Goal: Find specific page/section: Find specific page/section

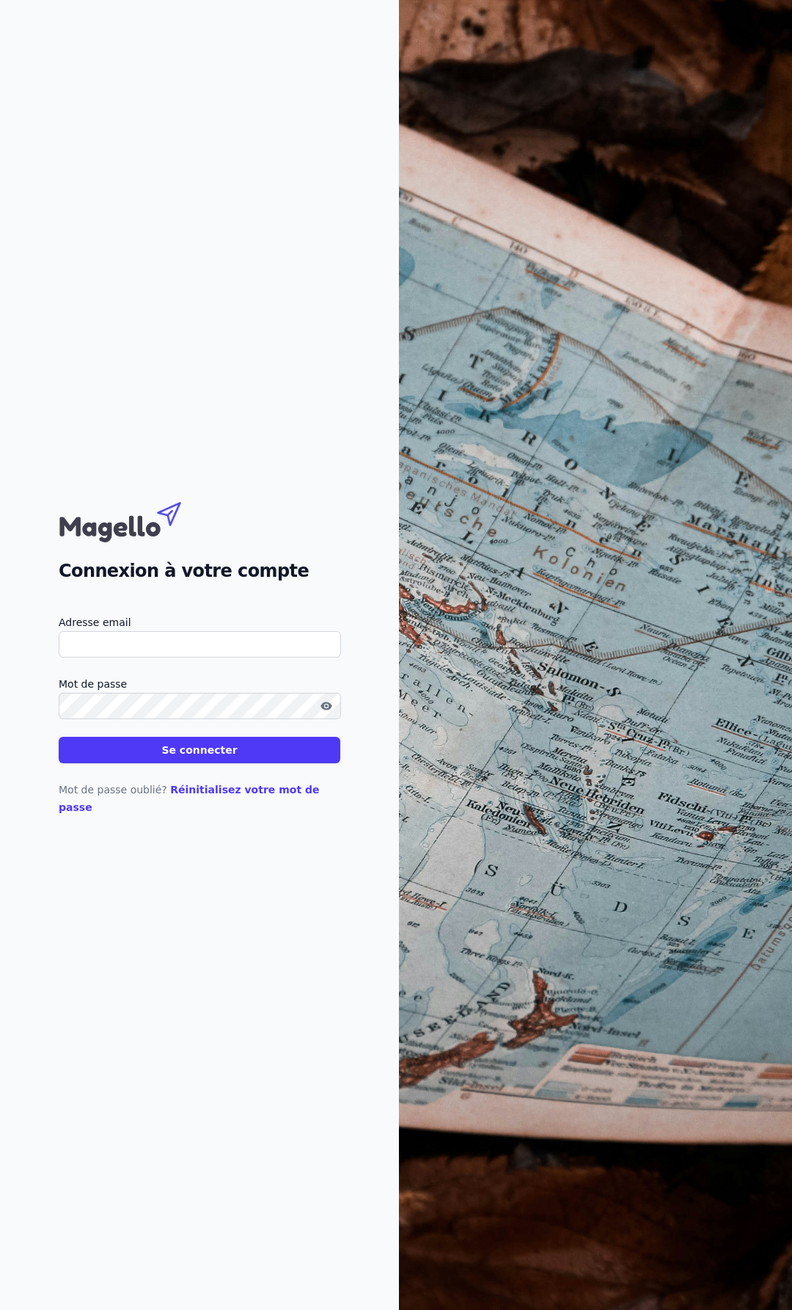
type input "[EMAIL_ADDRESS][DOMAIN_NAME]"
click at [258, 763] on button "Se connecter" at bounding box center [200, 750] width 282 height 26
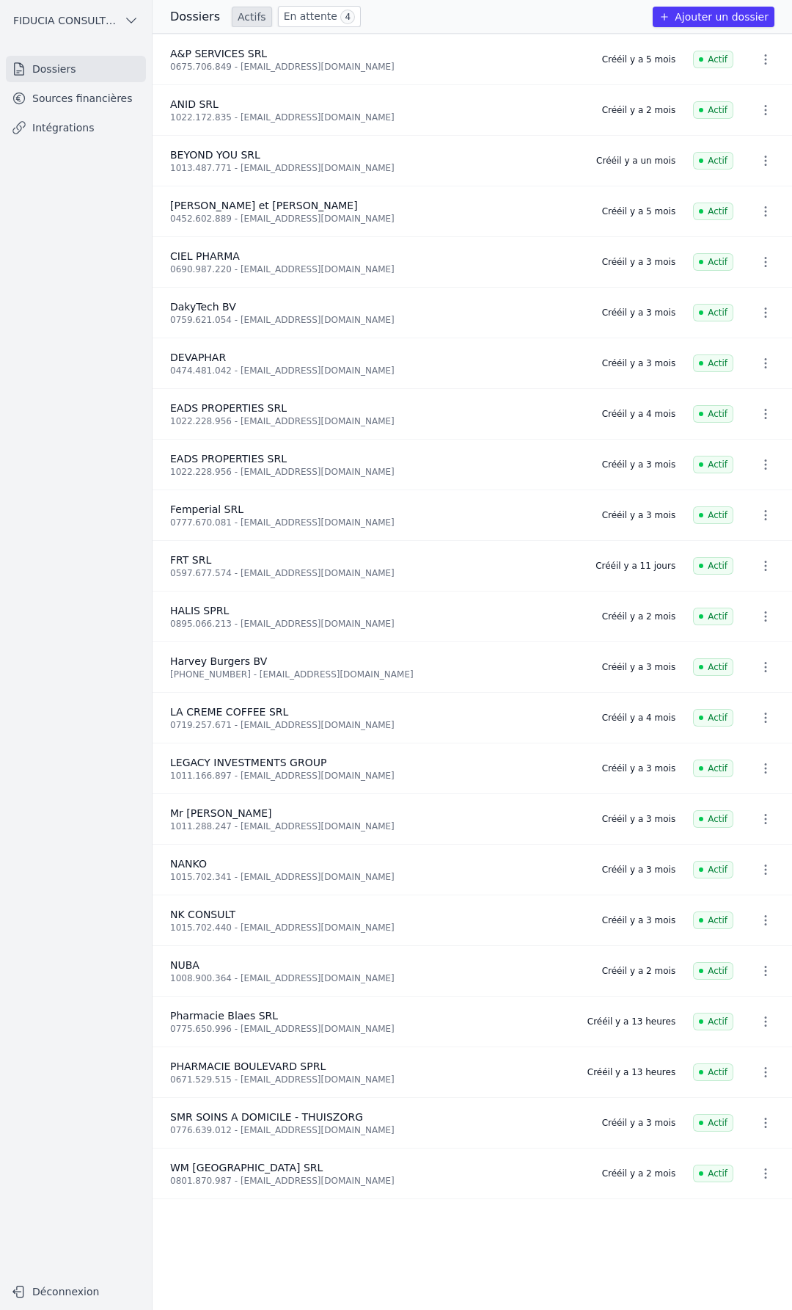
click at [64, 88] on link "Sources financières" at bounding box center [76, 98] width 140 height 26
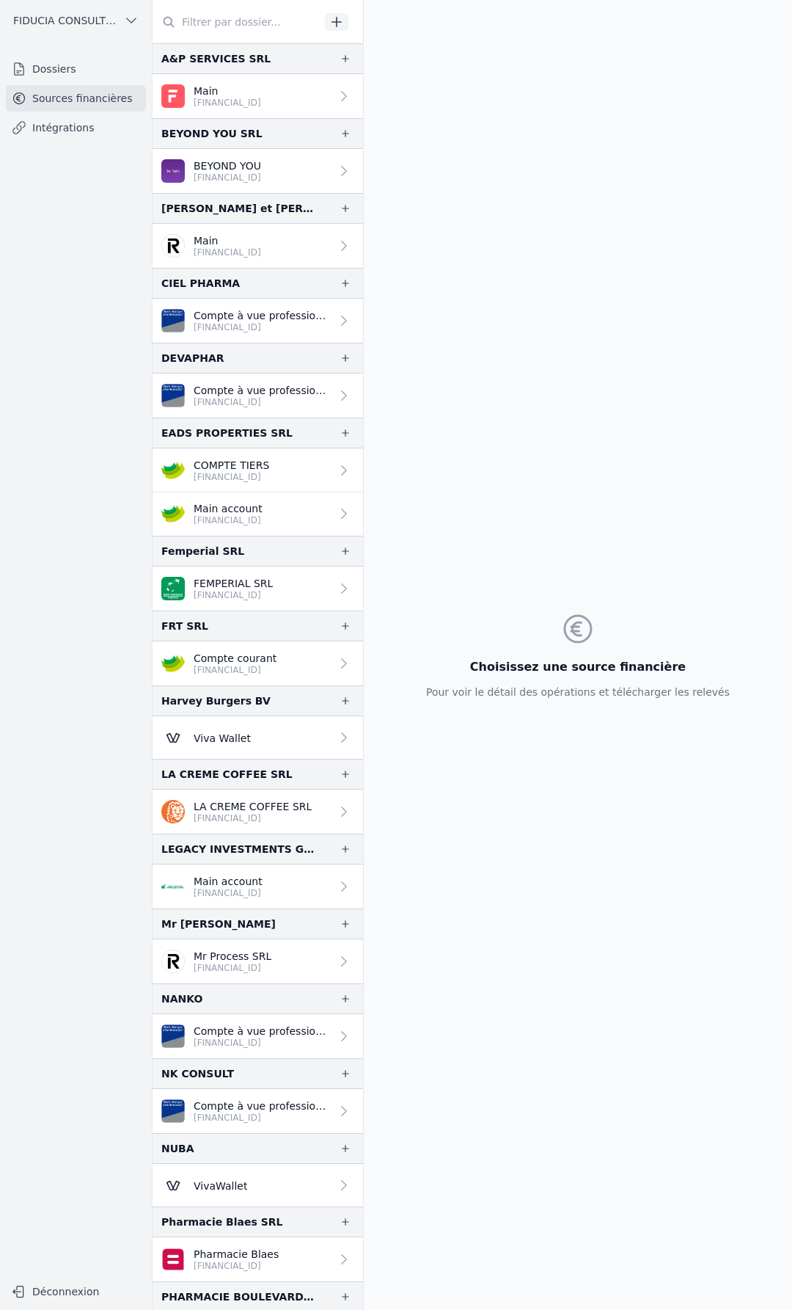
click at [244, 24] on input "text" at bounding box center [236, 22] width 167 height 26
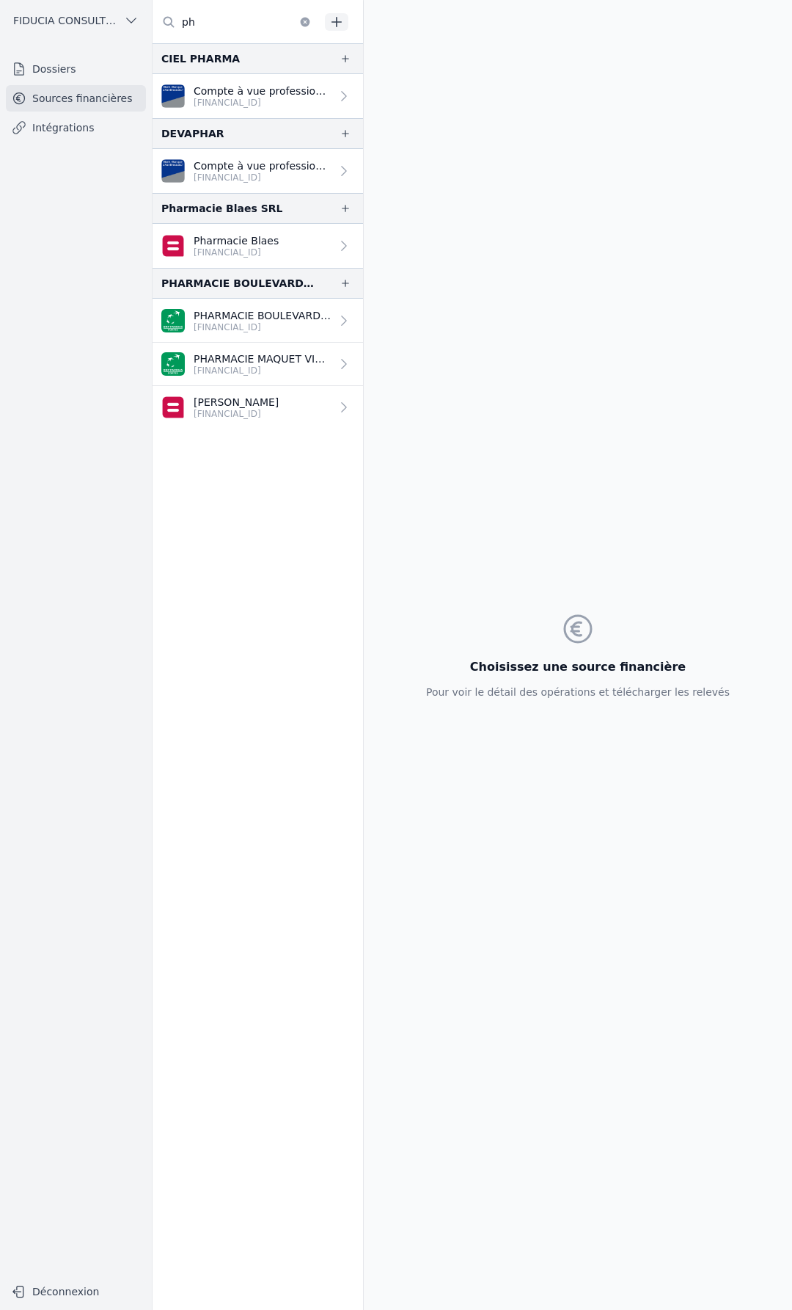
type input "ph"
click at [250, 321] on p "[FINANCIAL_ID]" at bounding box center [262, 327] width 137 height 12
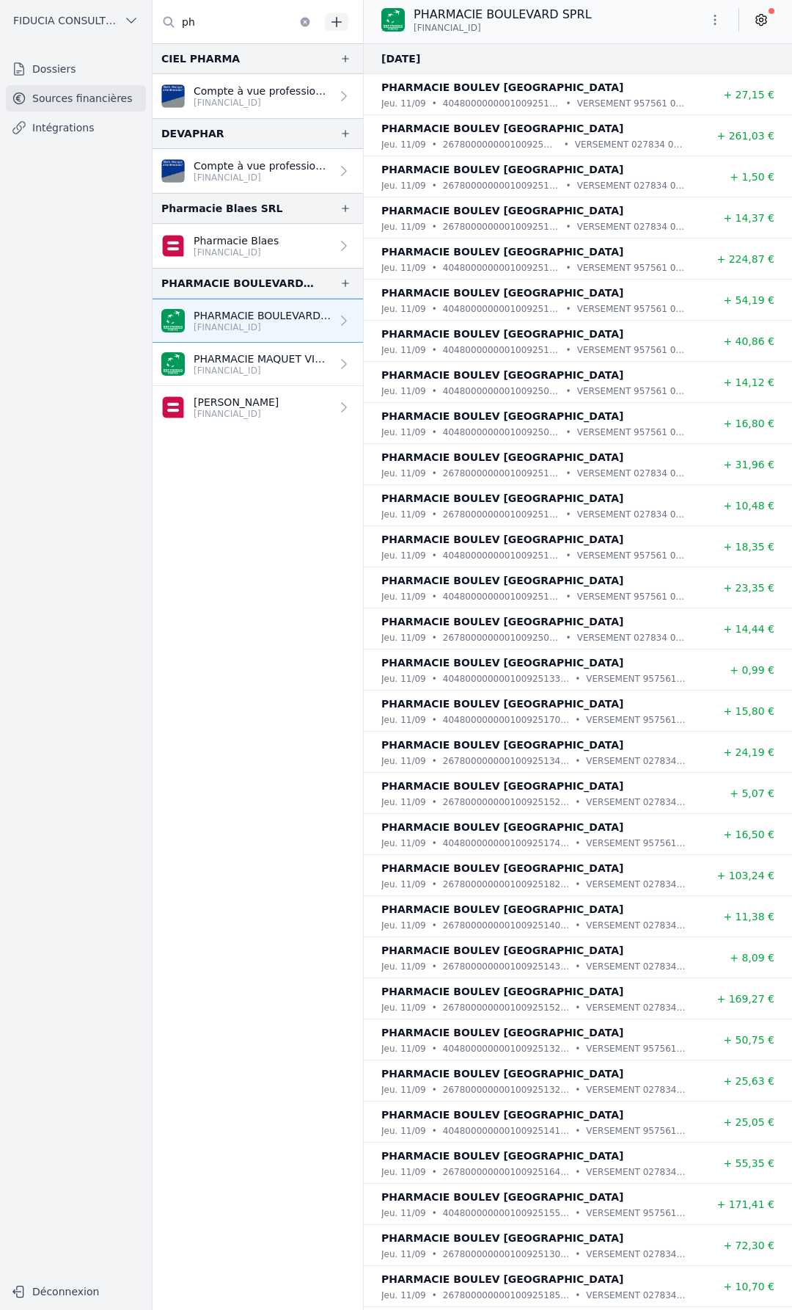
click at [265, 370] on p "[FINANCIAL_ID]" at bounding box center [262, 371] width 137 height 12
